Goal: Book appointment/travel/reservation

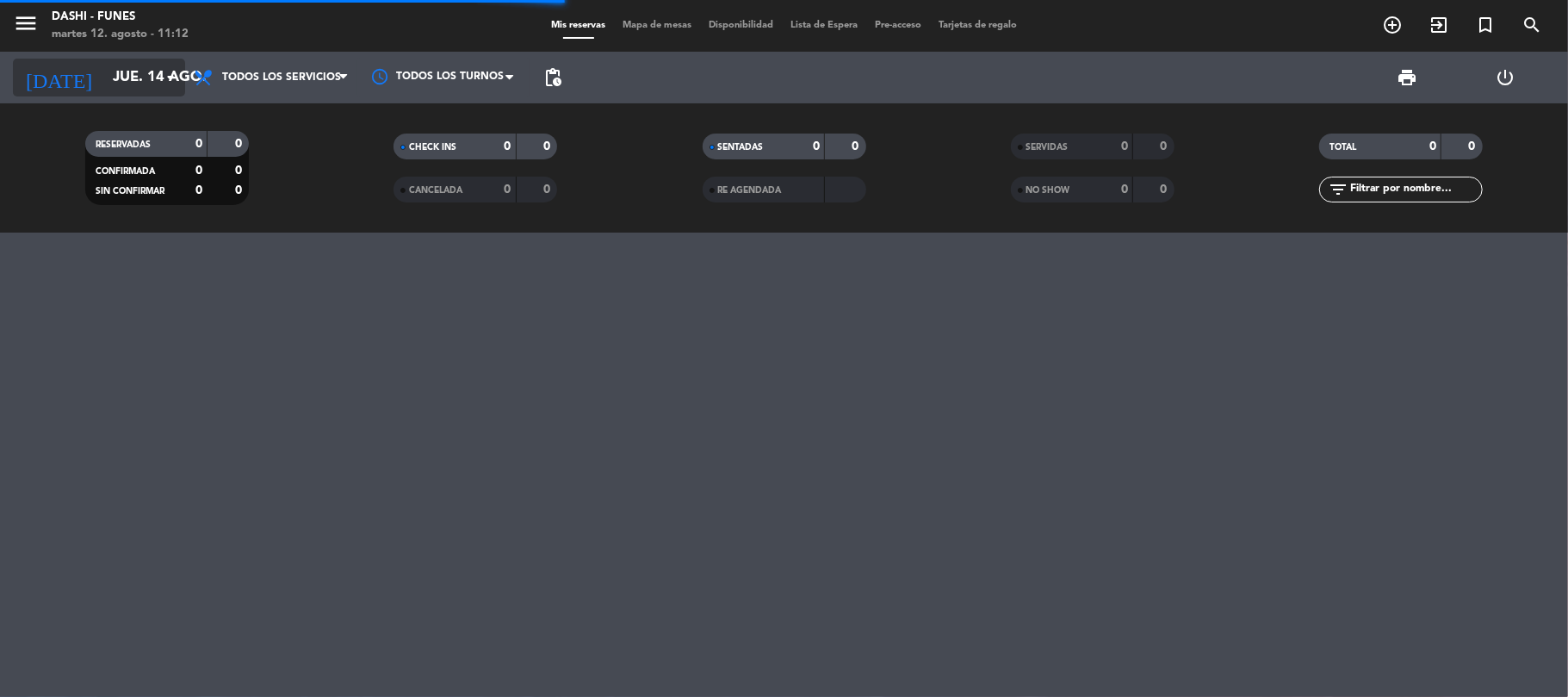
click at [158, 80] on input "jue. 14 ago." at bounding box center [197, 77] width 186 height 34
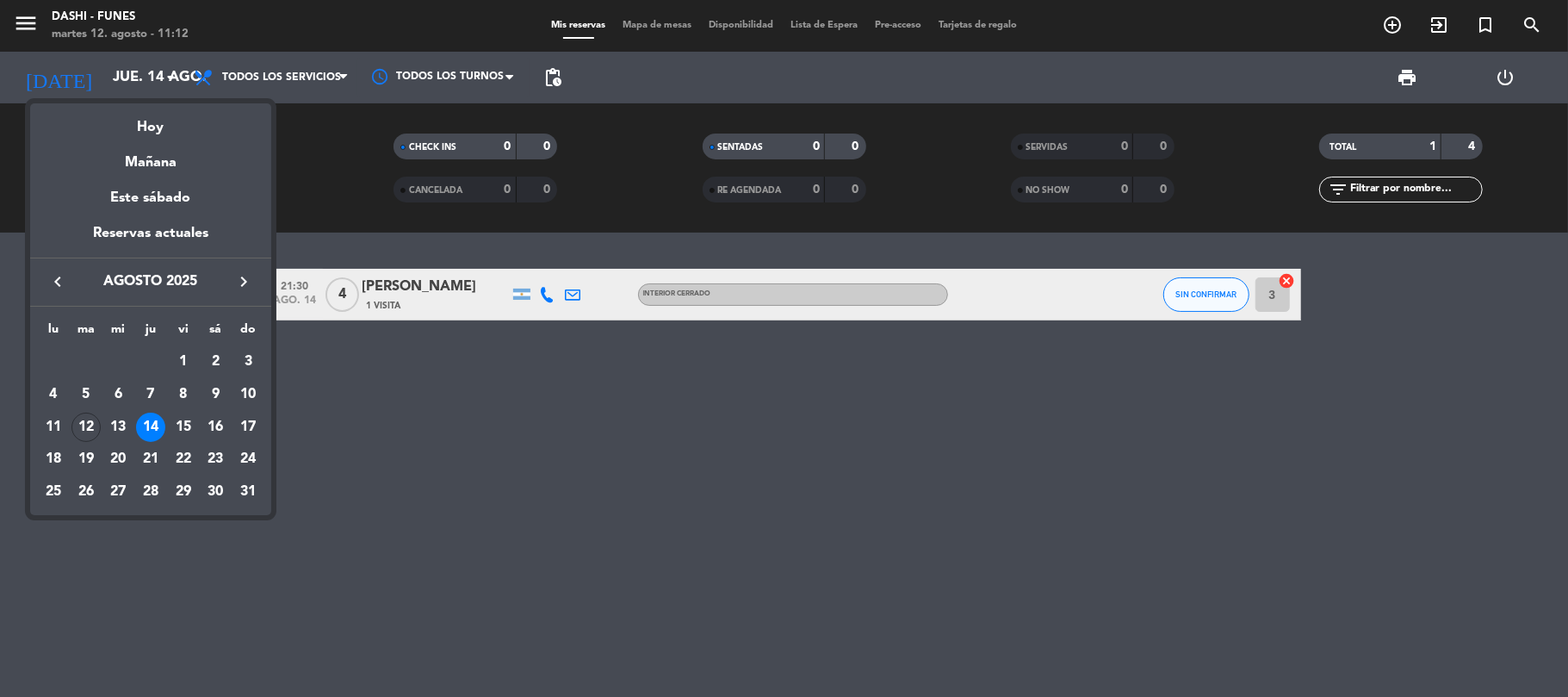
click at [651, 507] on div at bounding box center [784, 348] width 1568 height 697
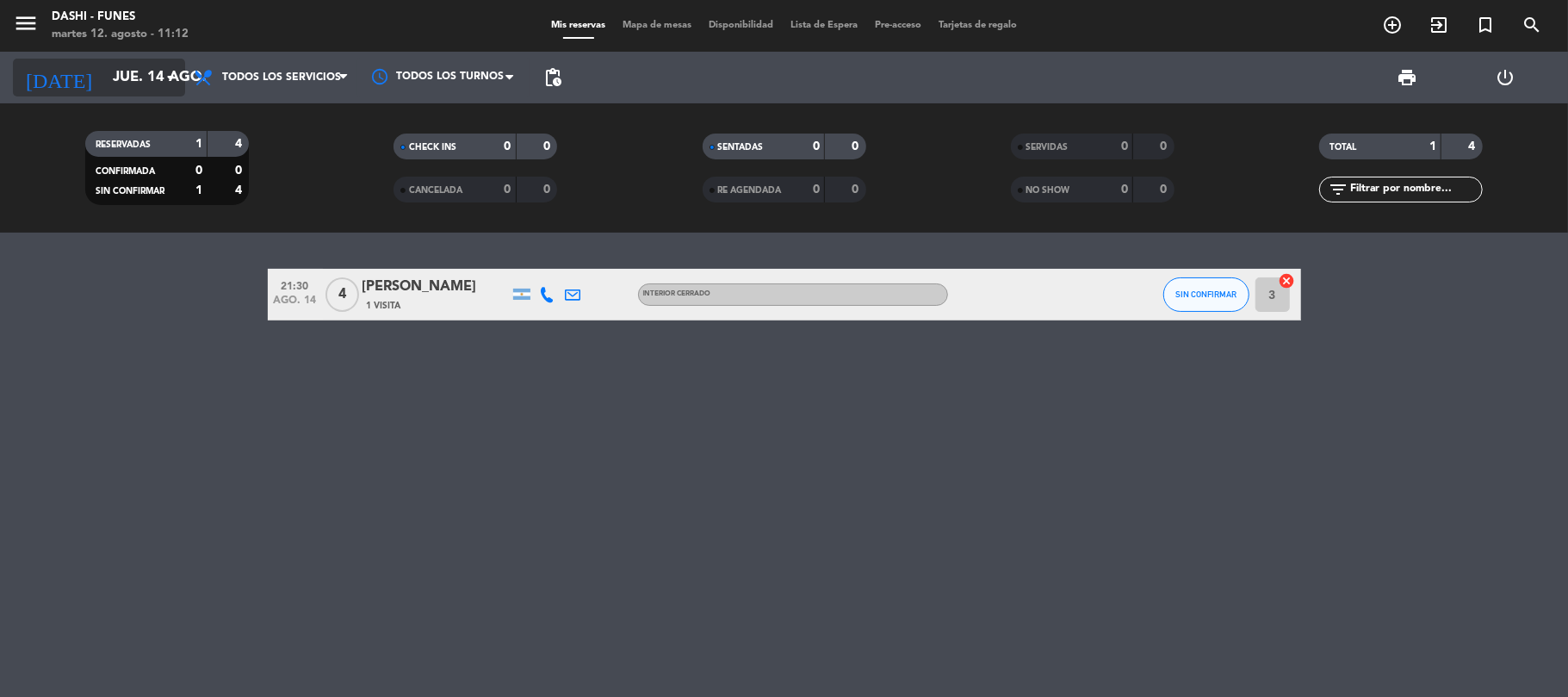
click at [164, 84] on icon "arrow_drop_down" at bounding box center [170, 77] width 20 height 20
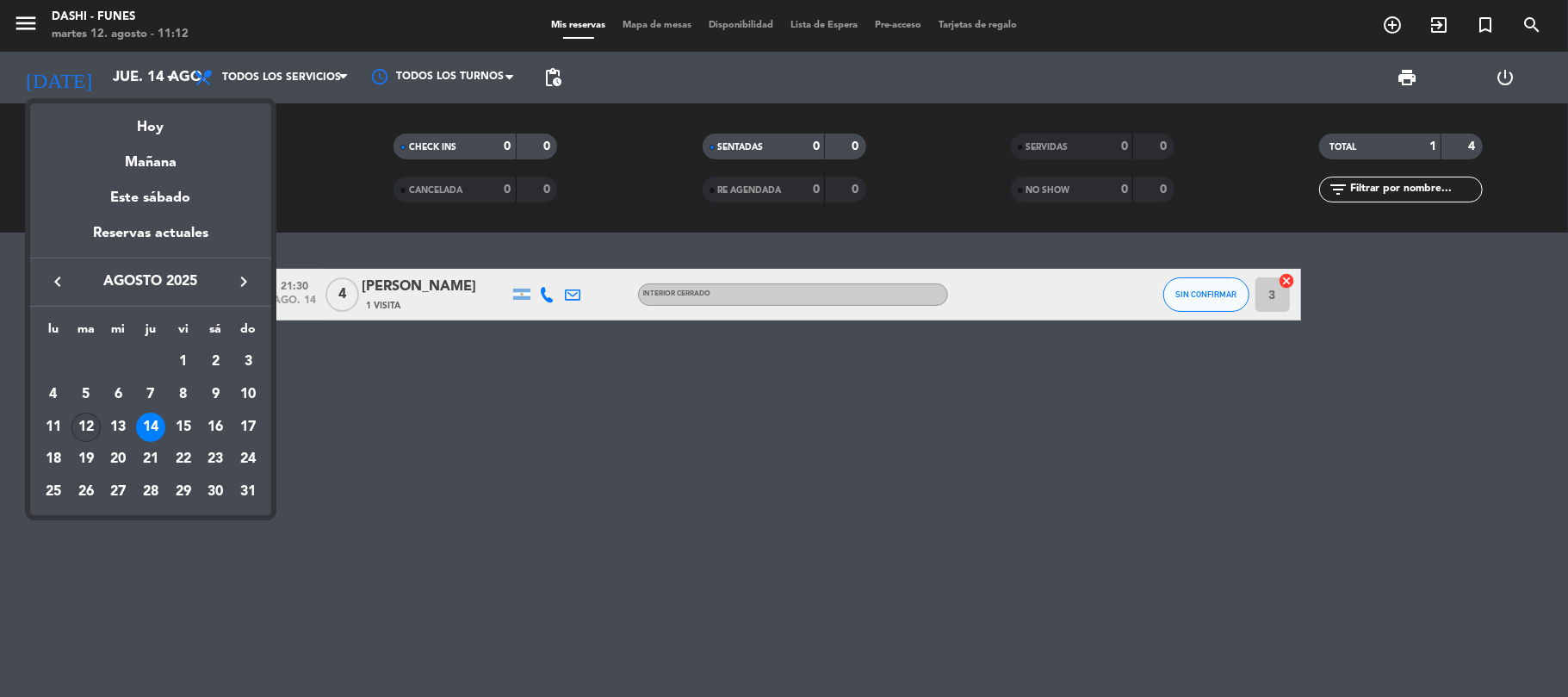
click at [86, 422] on div "12" at bounding box center [86, 427] width 29 height 29
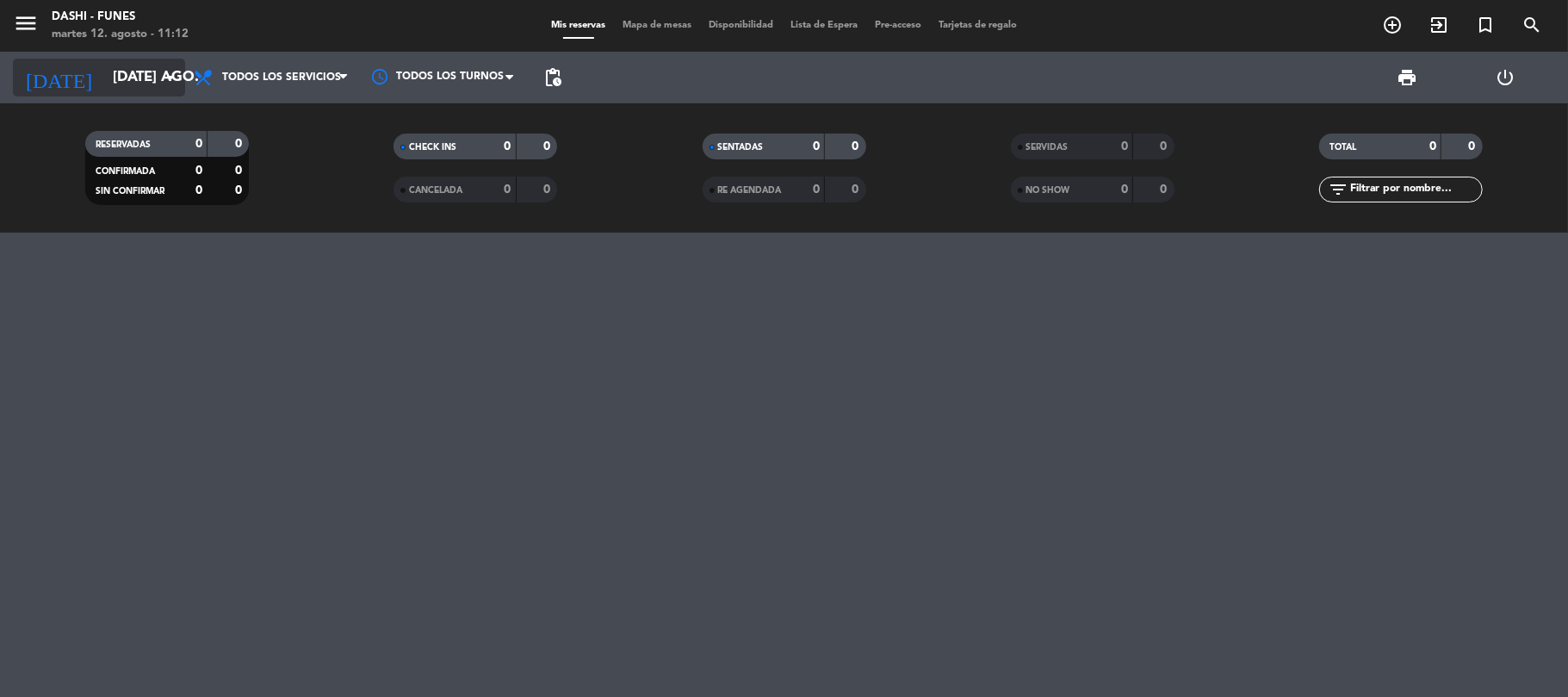
click at [152, 81] on input "[DATE] ago." at bounding box center [197, 77] width 186 height 34
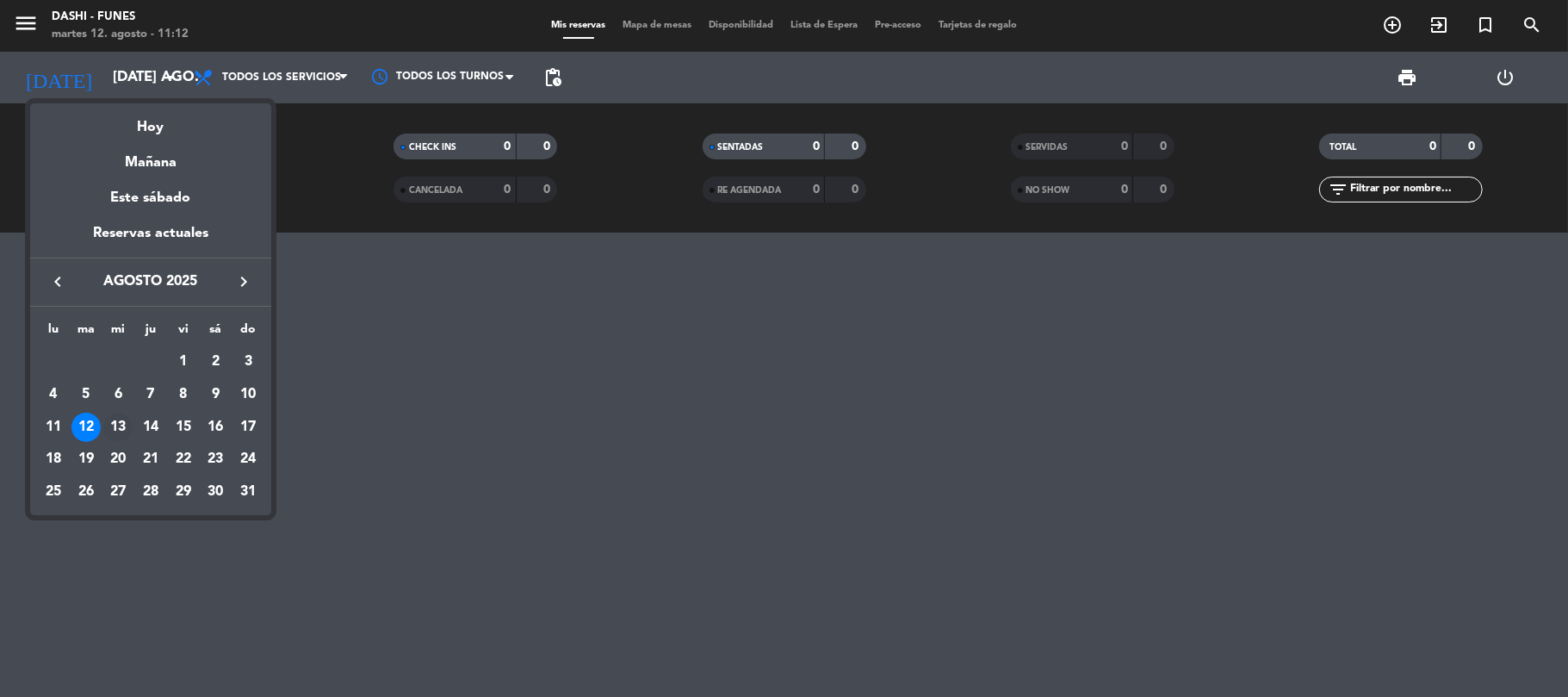
click at [119, 419] on div "13" at bounding box center [118, 427] width 29 height 29
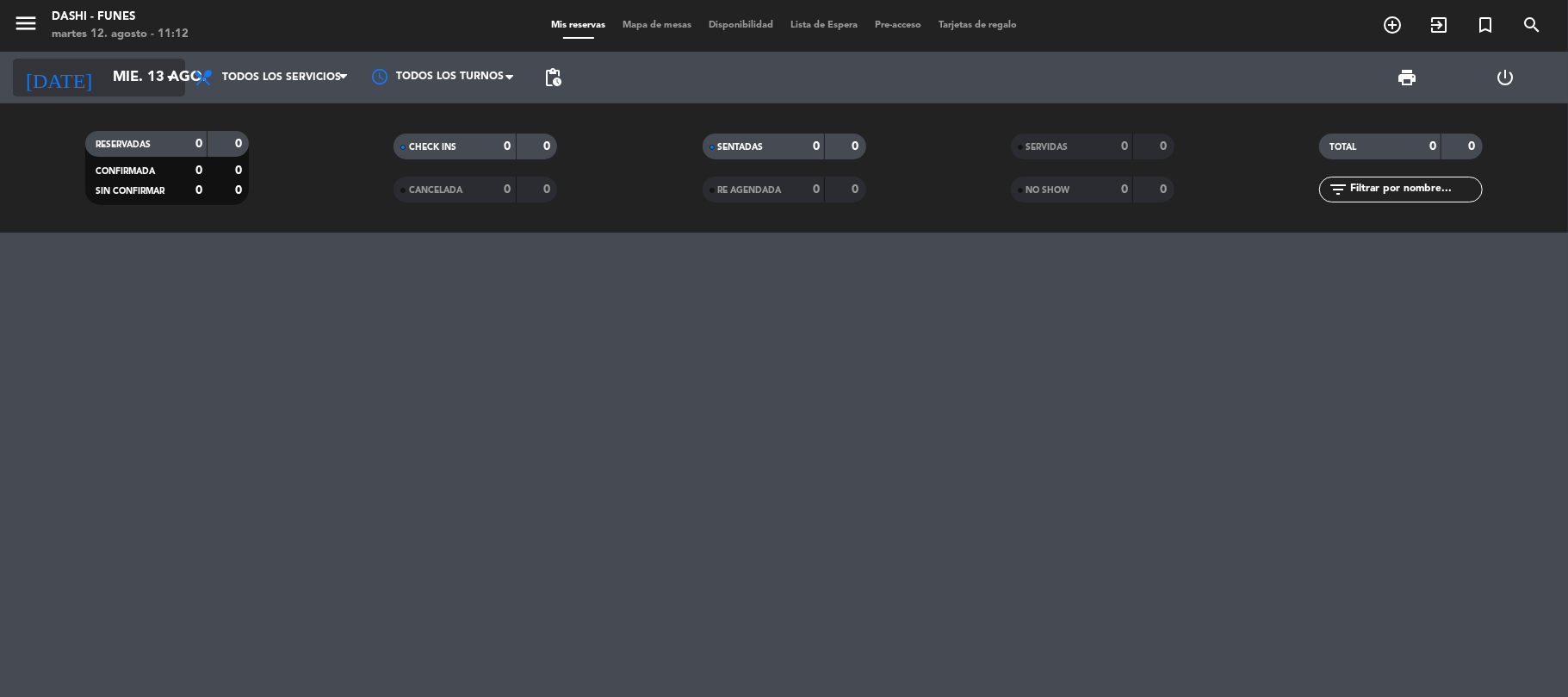
click at [136, 77] on input "mié. 13 ago." at bounding box center [197, 77] width 186 height 34
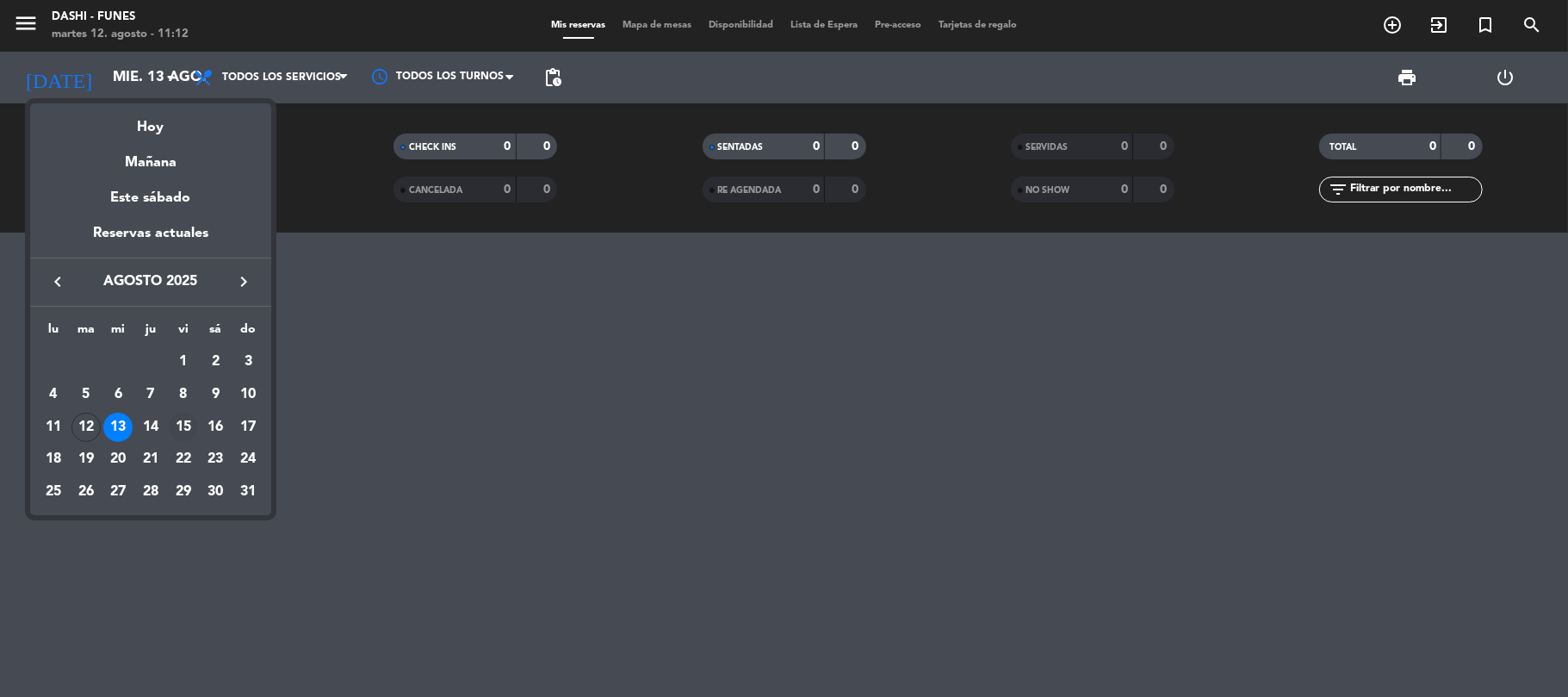
click at [179, 419] on div "15" at bounding box center [183, 427] width 29 height 29
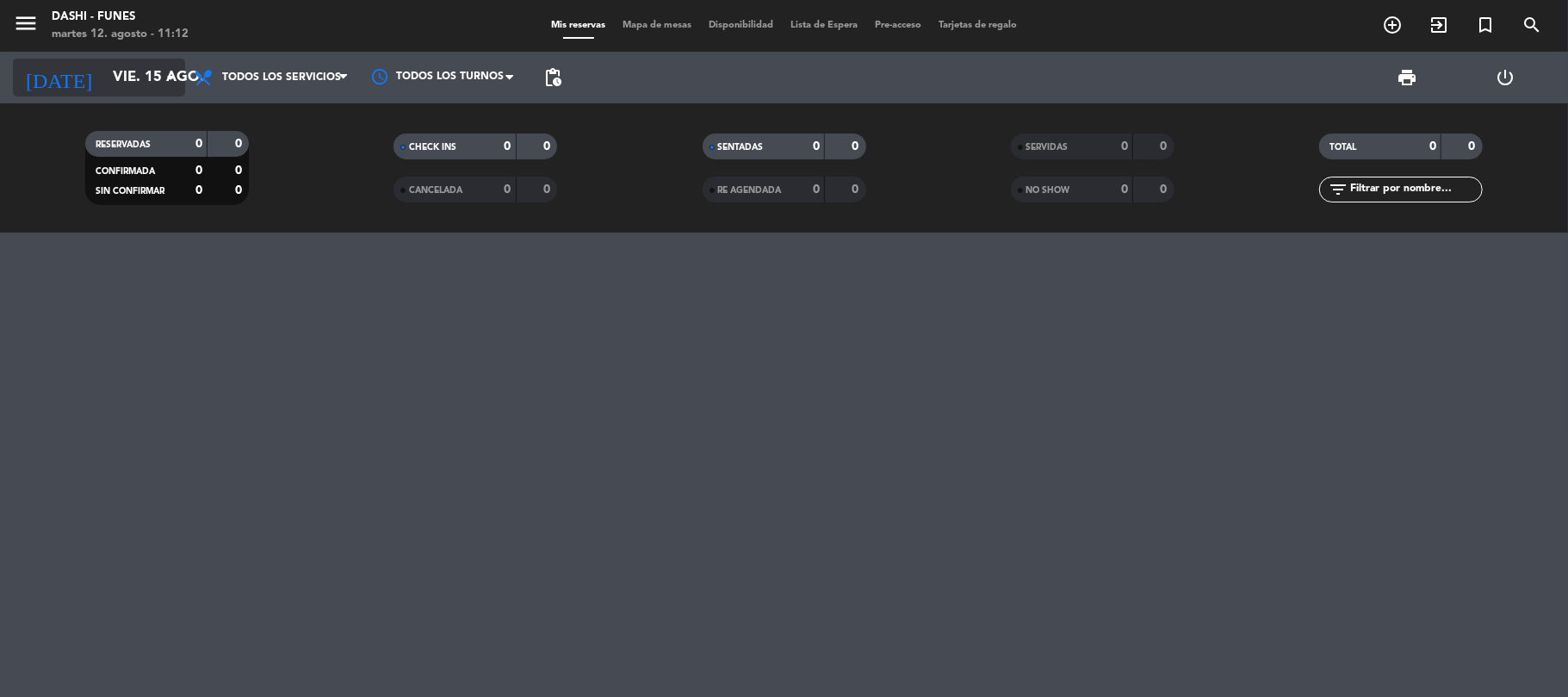
click at [121, 74] on input "vie. 15 ago." at bounding box center [197, 77] width 186 height 34
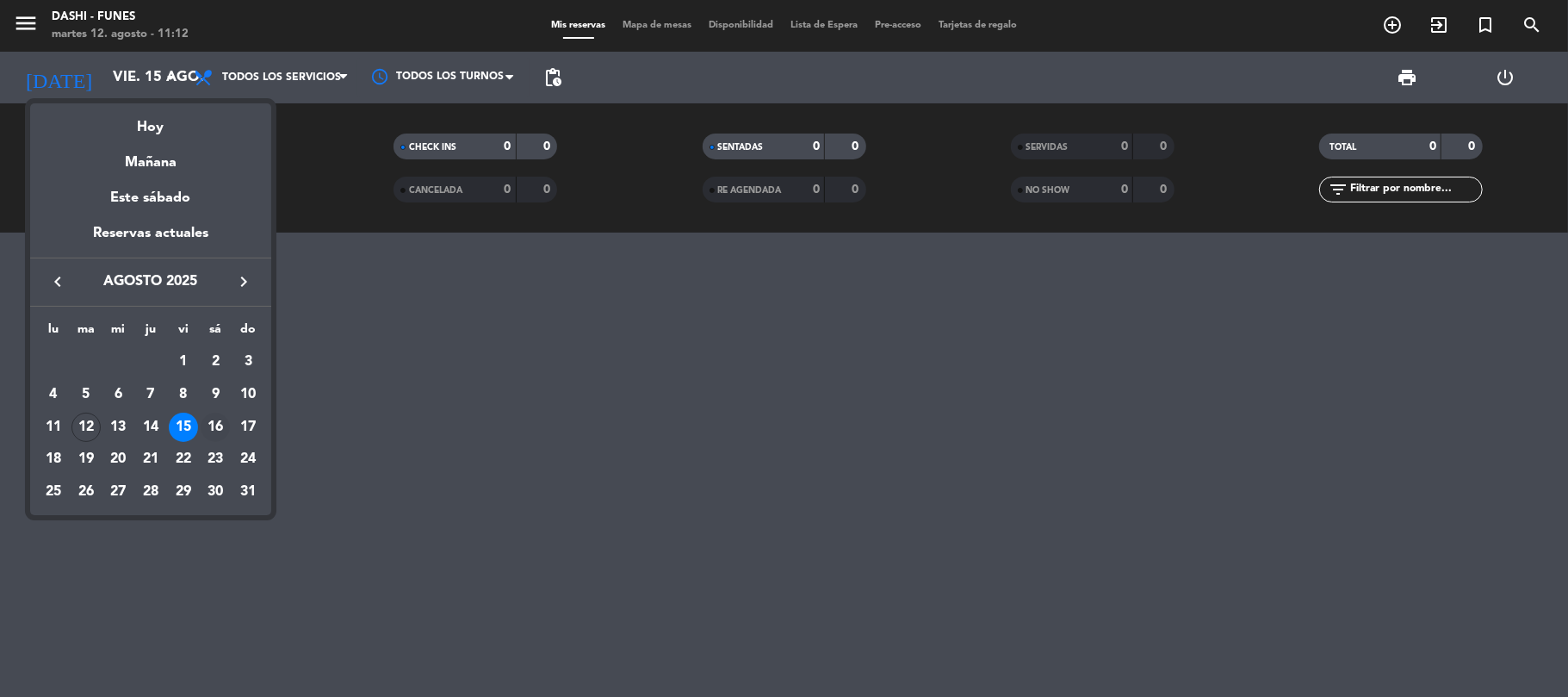
click at [212, 423] on div "16" at bounding box center [215, 427] width 29 height 29
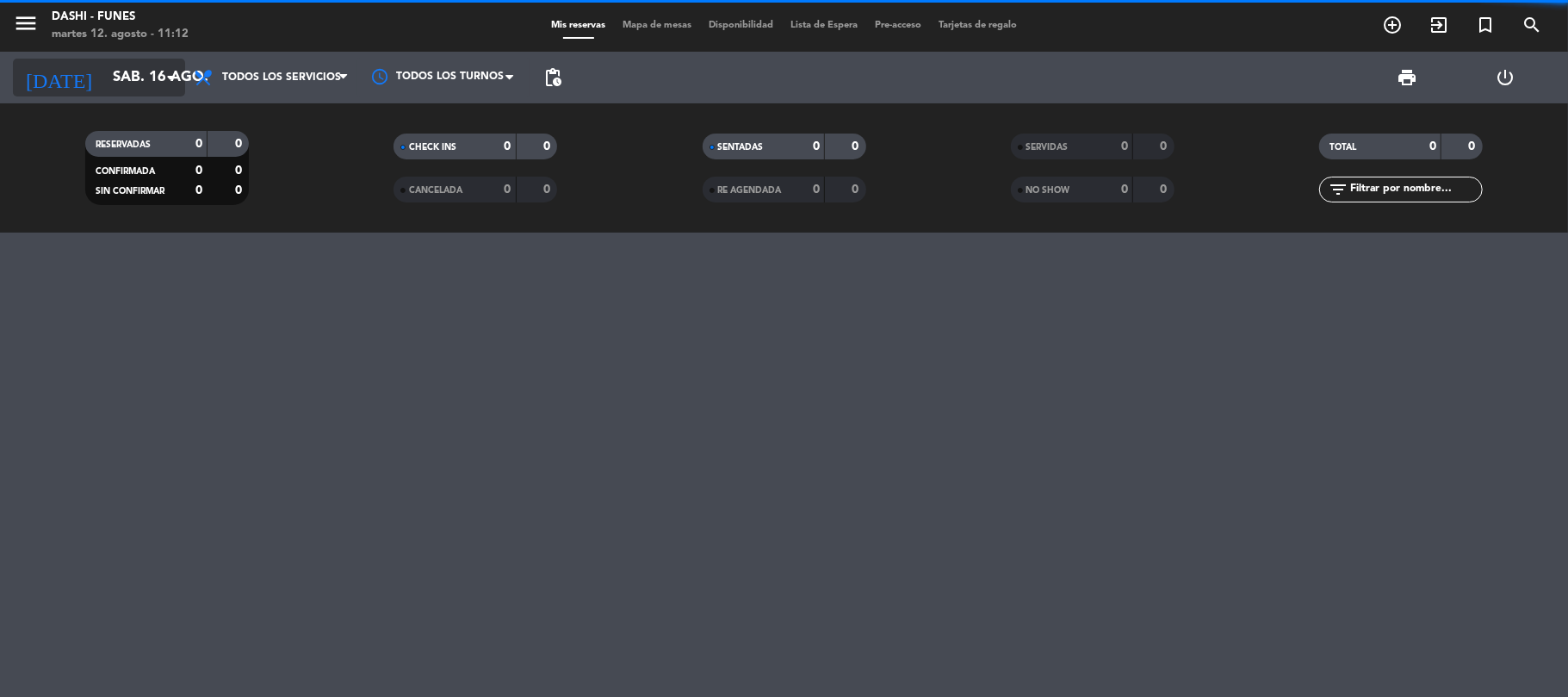
click at [140, 87] on input "sáb. 16 ago." at bounding box center [197, 77] width 186 height 34
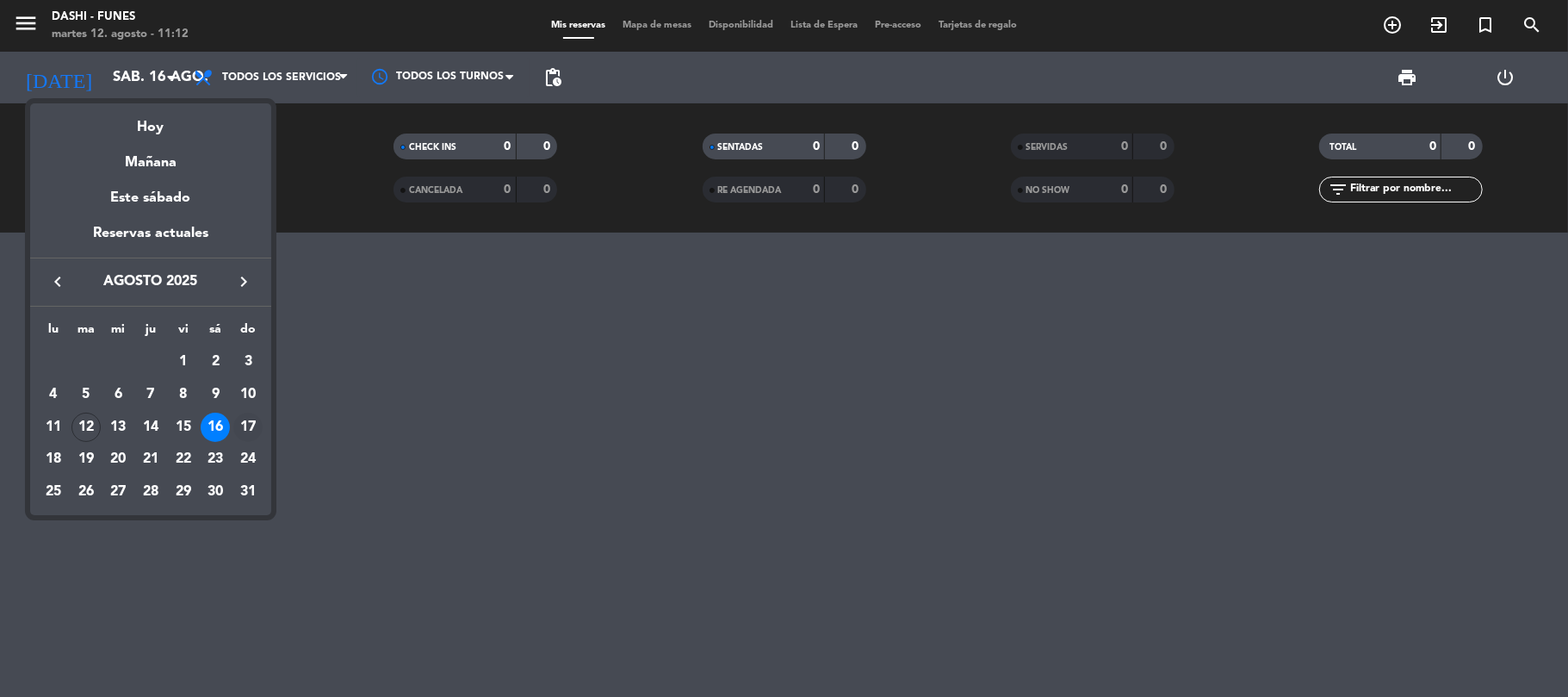
click at [242, 422] on div "17" at bounding box center [248, 427] width 29 height 29
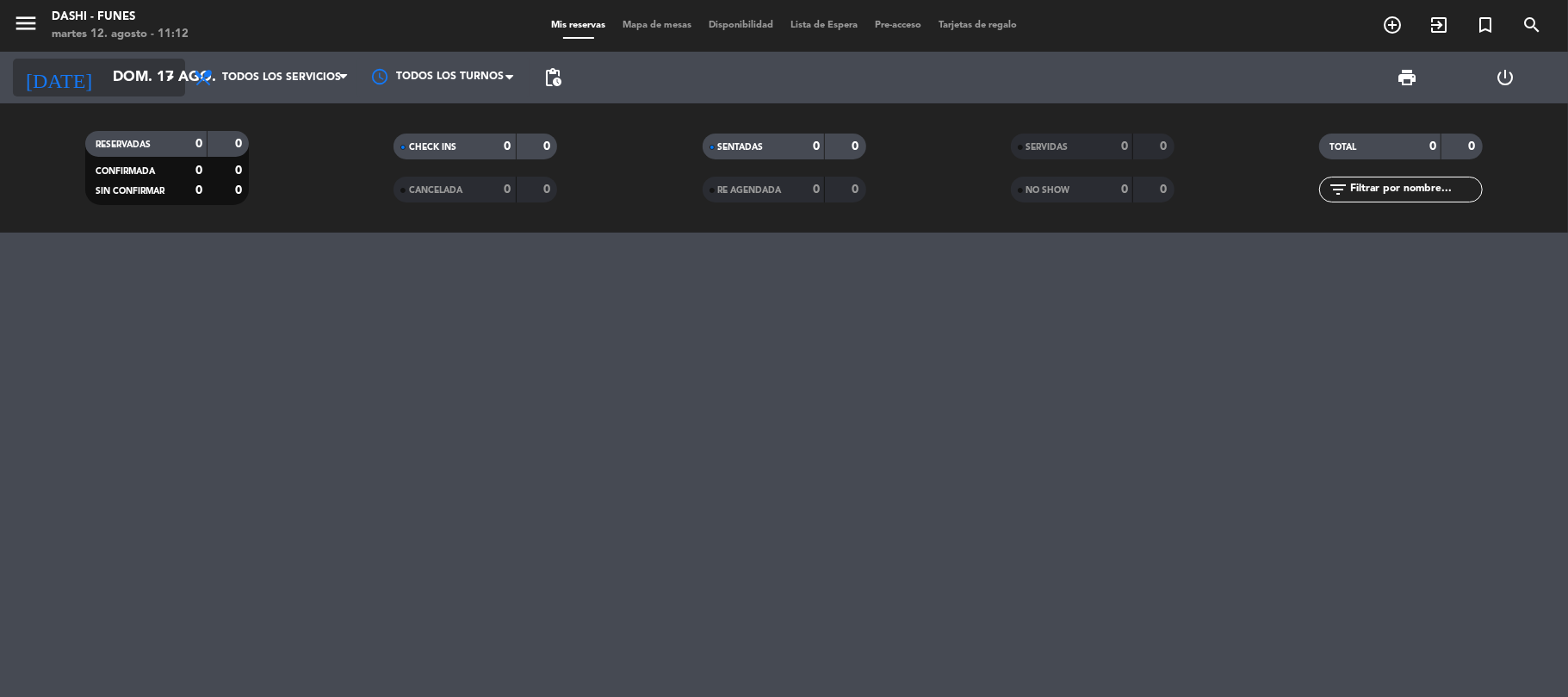
click at [149, 84] on input "dom. 17 ago." at bounding box center [197, 77] width 186 height 34
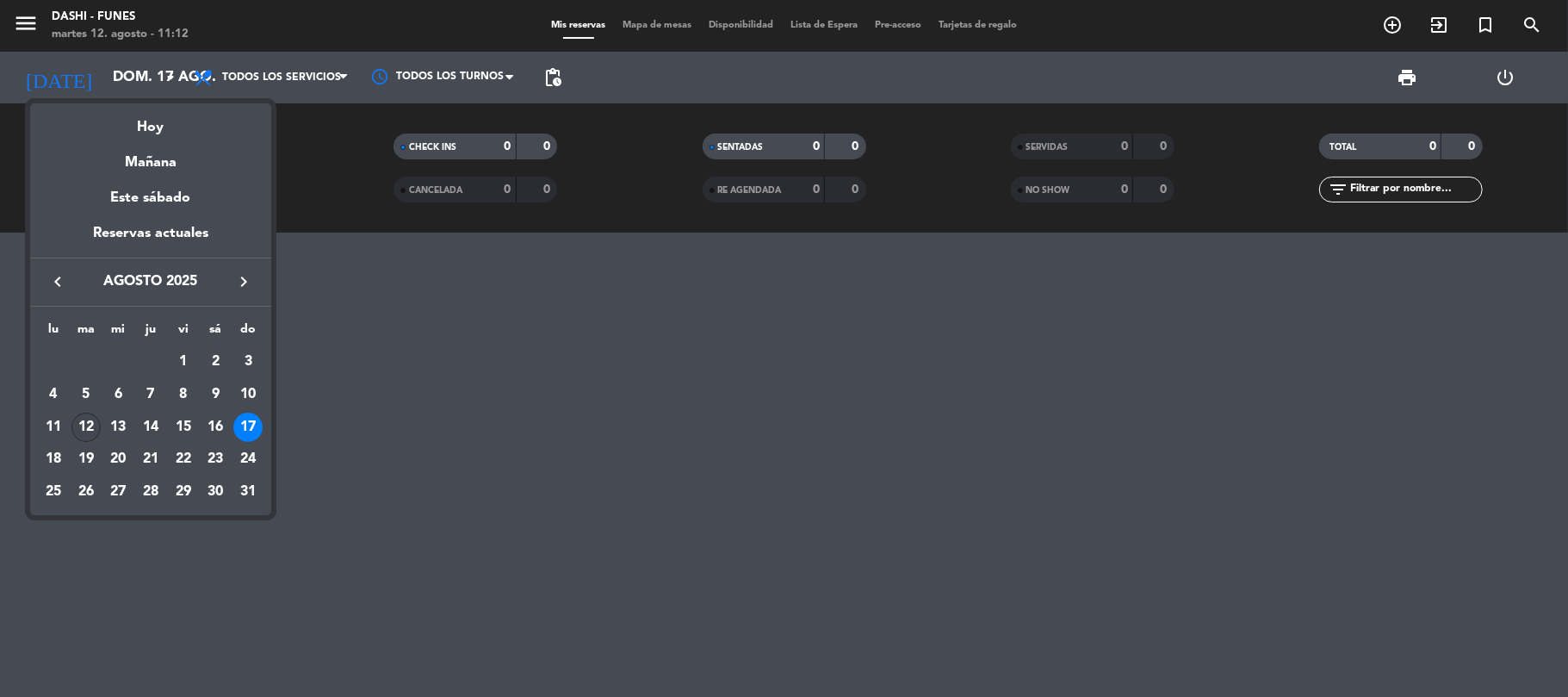
click at [87, 424] on div "12" at bounding box center [86, 427] width 29 height 29
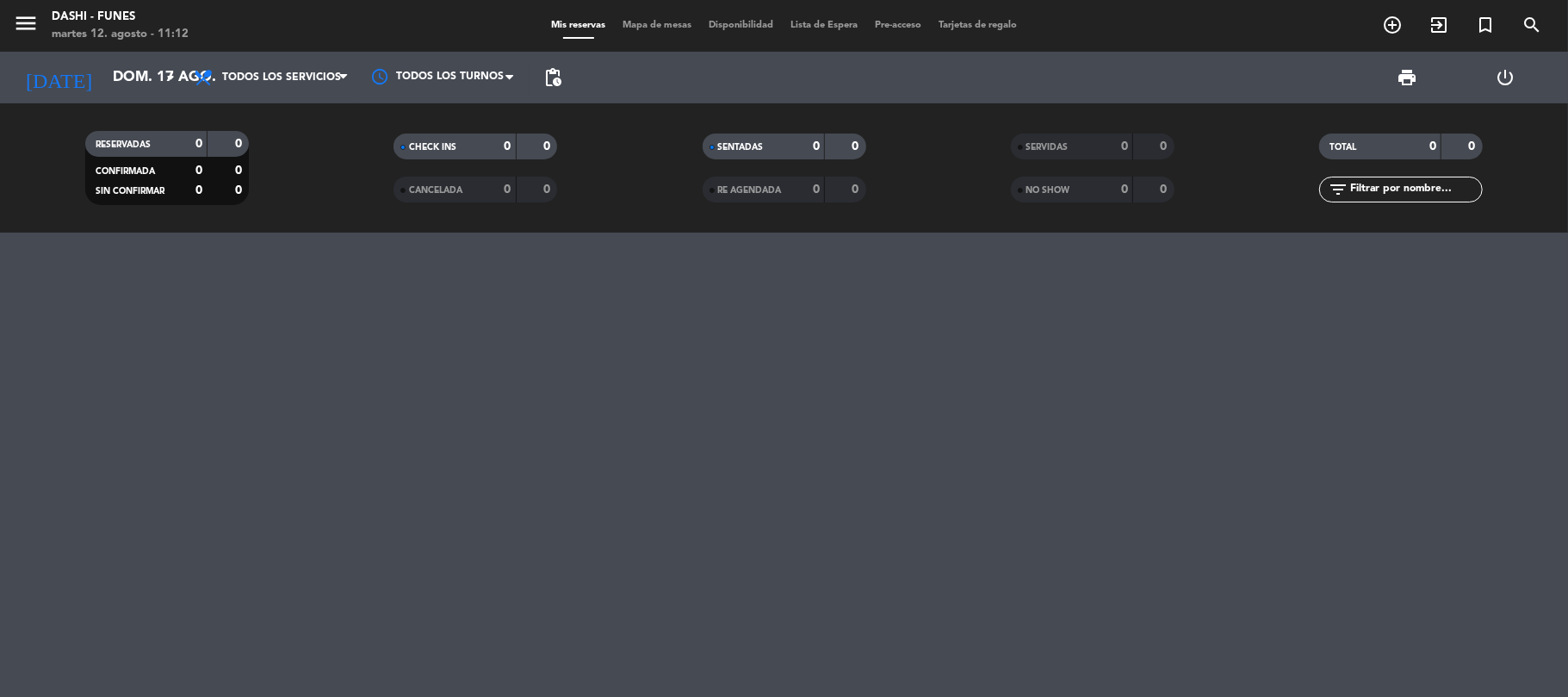
type input "[DATE] ago."
